Goal: Navigation & Orientation: Find specific page/section

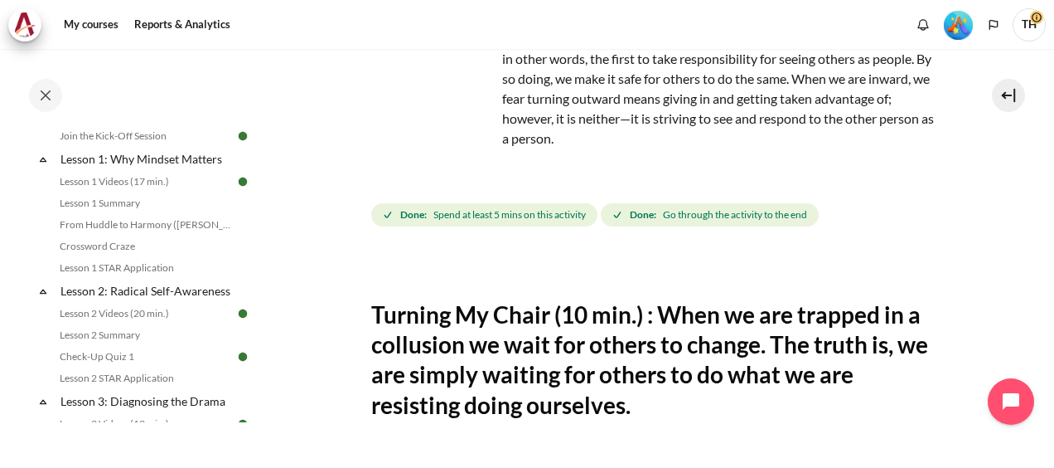
scroll to position [139, 0]
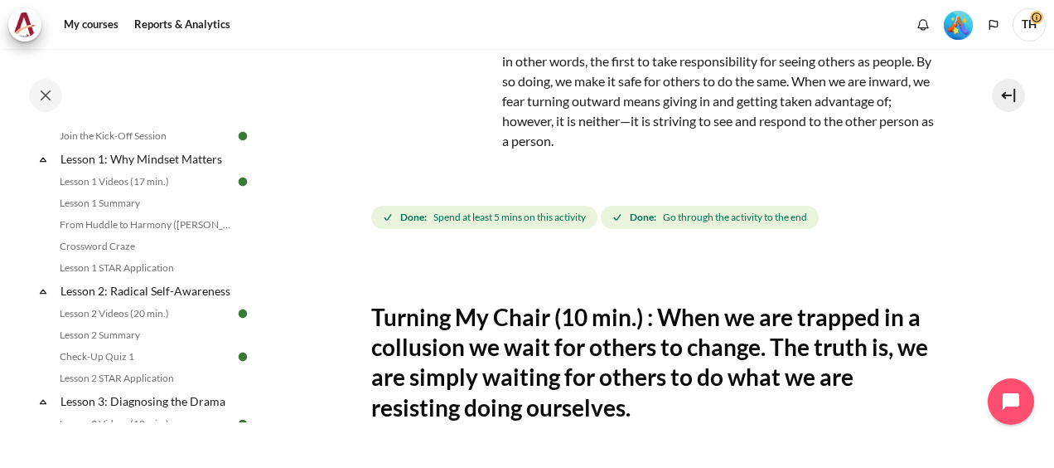
click at [957, 25] on img "Level #5" at bounding box center [958, 25] width 29 height 29
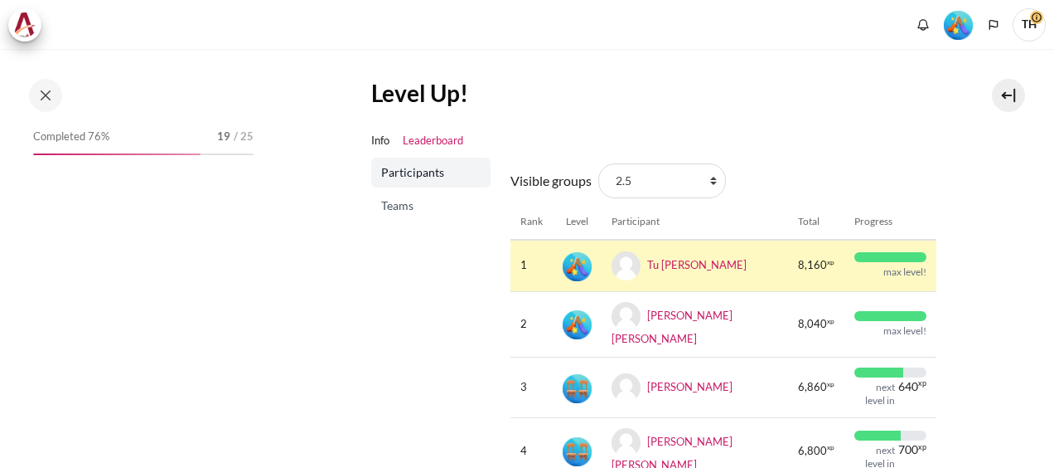
scroll to position [166, 0]
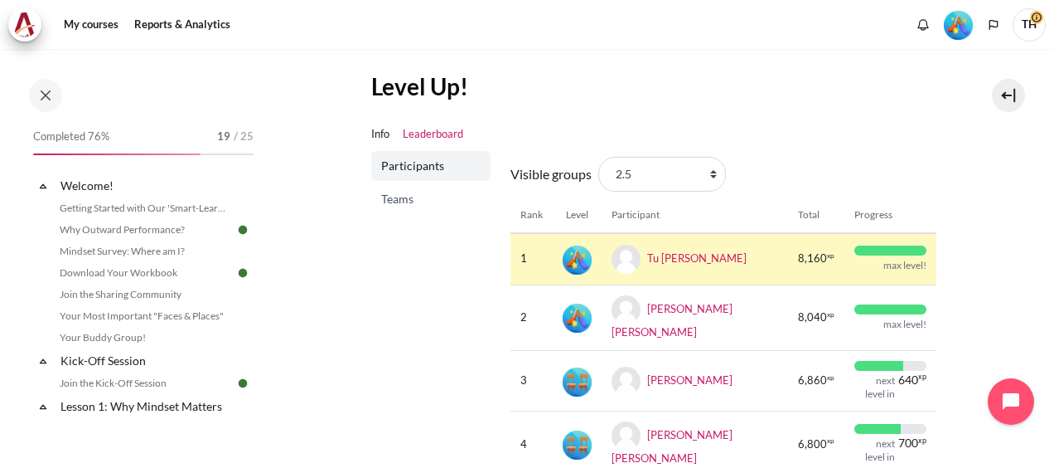
click at [404, 199] on span "Teams" at bounding box center [432, 199] width 103 height 17
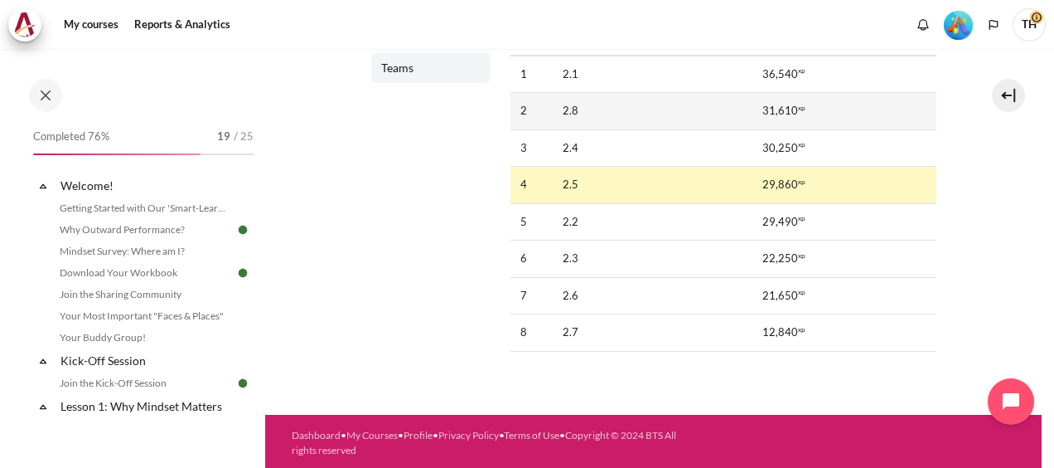
scroll to position [131, 0]
